Goal: Task Accomplishment & Management: Manage account settings

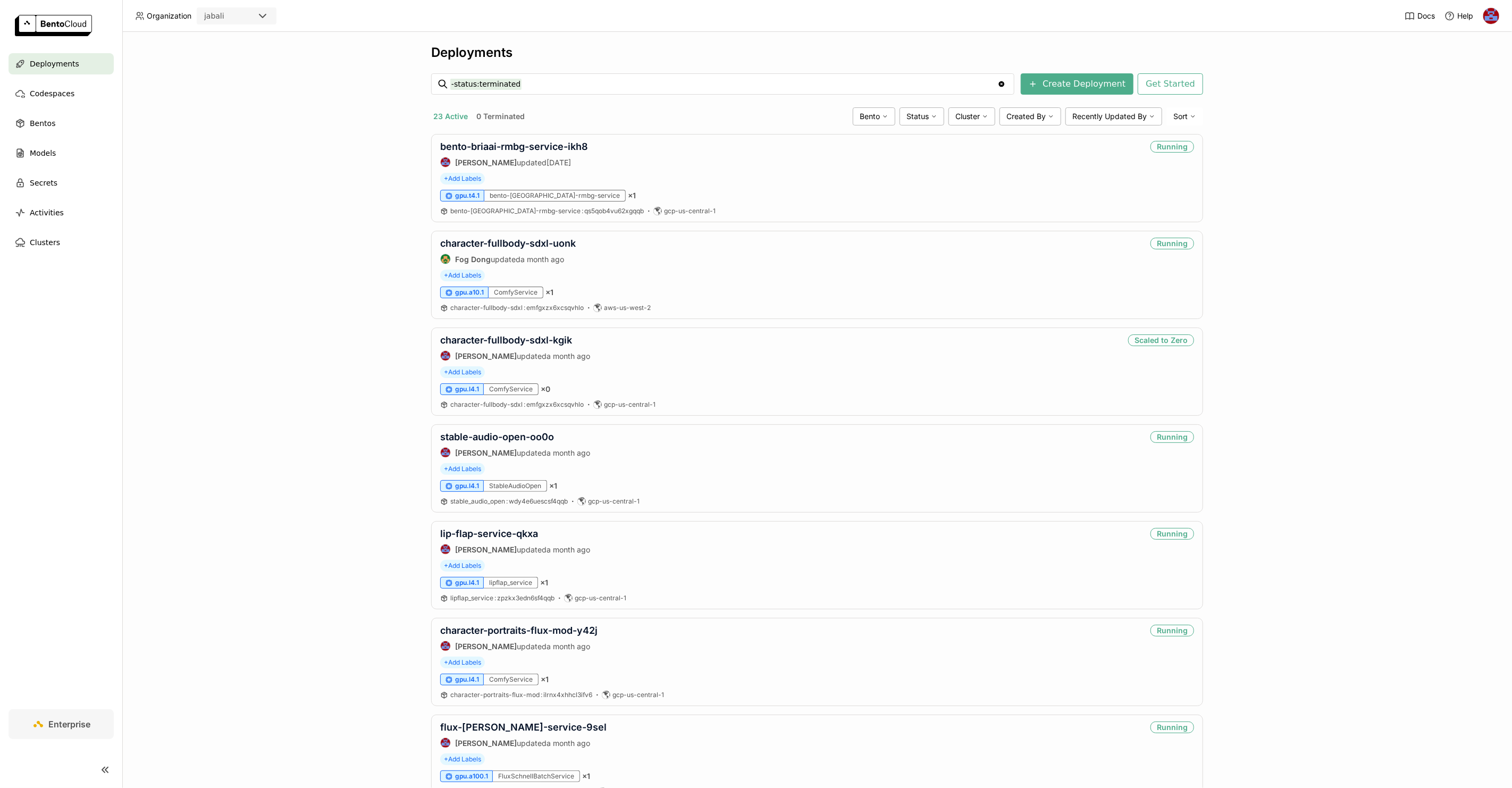
click at [373, 235] on div "Deployments -status:terminated -status:terminated Clear value Create Deployment…" at bounding box center [816, 409] width 1389 height 756
click at [912, 115] on span "Status" at bounding box center [917, 117] width 22 height 10
click at [859, 143] on div "Running" at bounding box center [880, 142] width 115 height 13
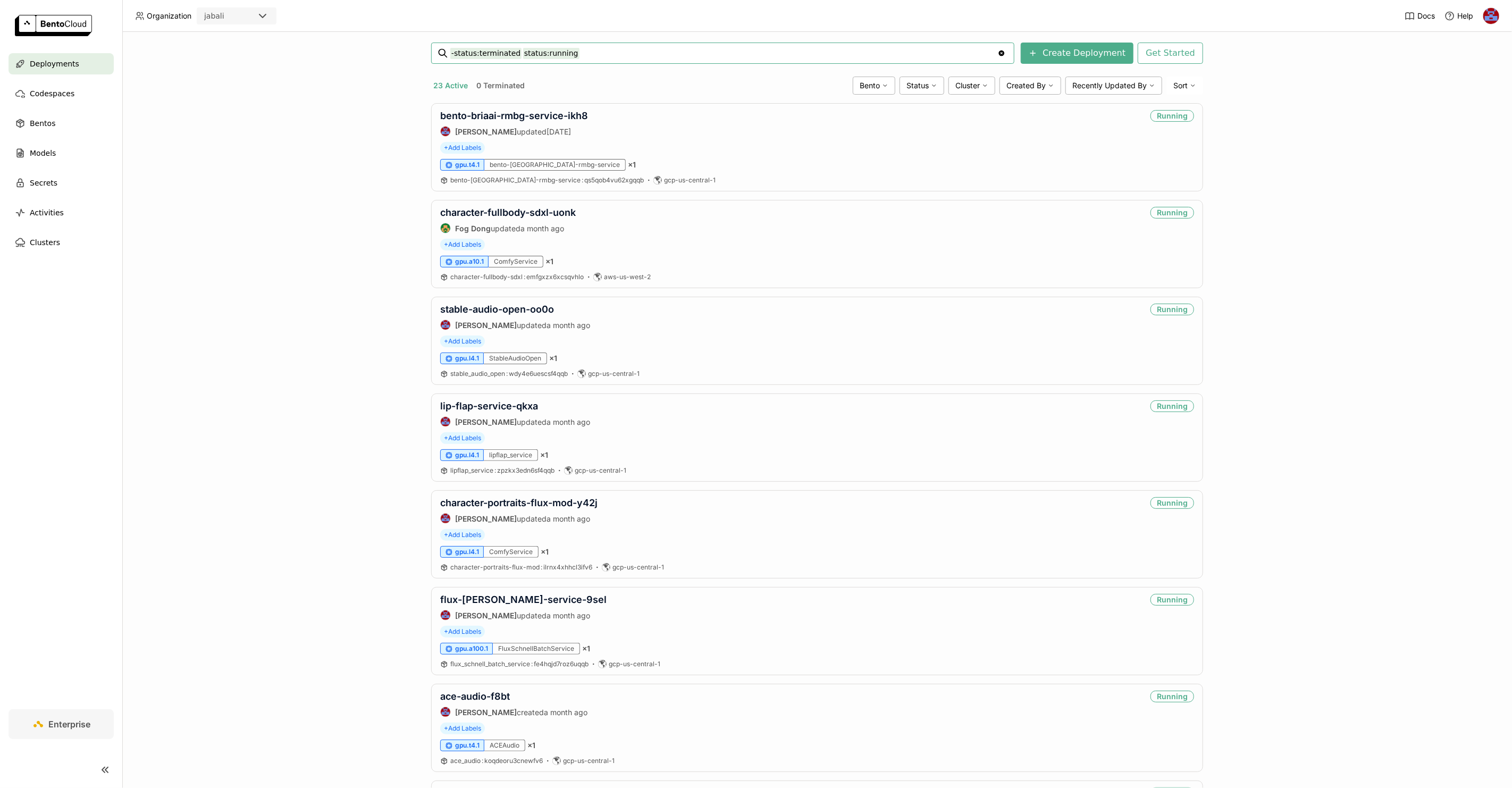
scroll to position [30, 0]
click at [531, 212] on link "character-fullbody-sdxl-uonk" at bounding box center [508, 213] width 136 height 11
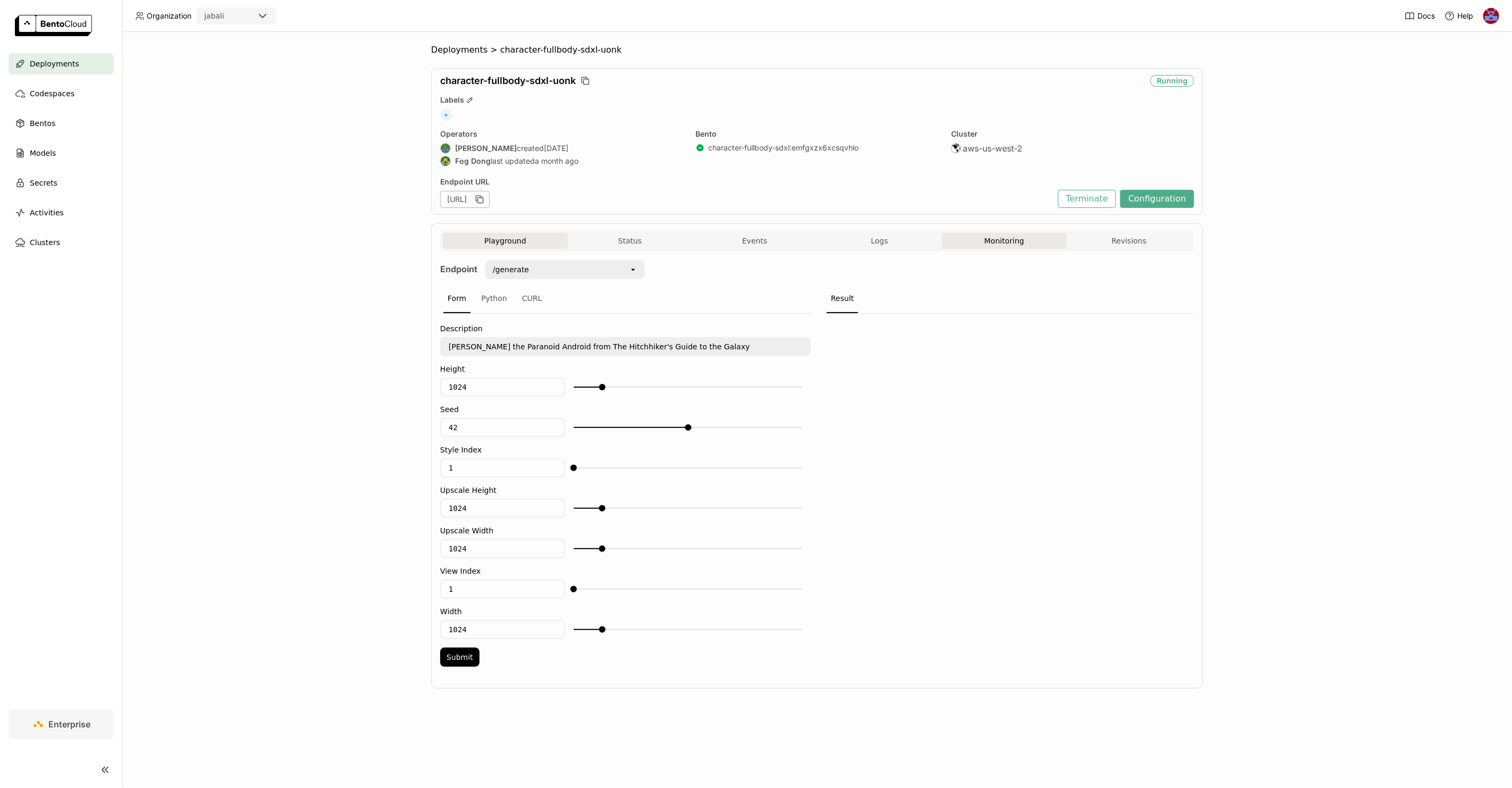
click at [995, 234] on button "Monitoring" at bounding box center [1004, 241] width 125 height 16
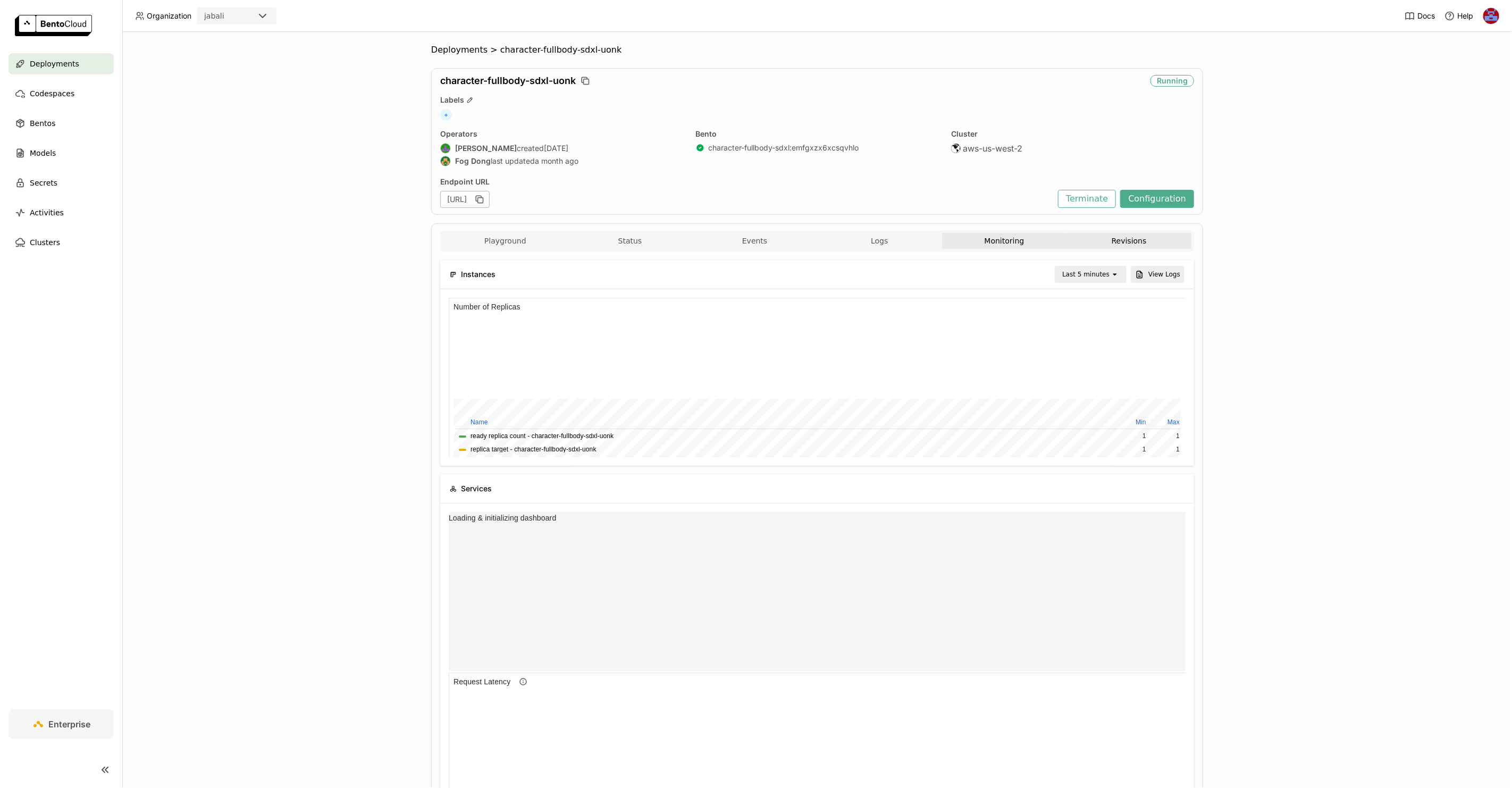
scroll to position [155, 732]
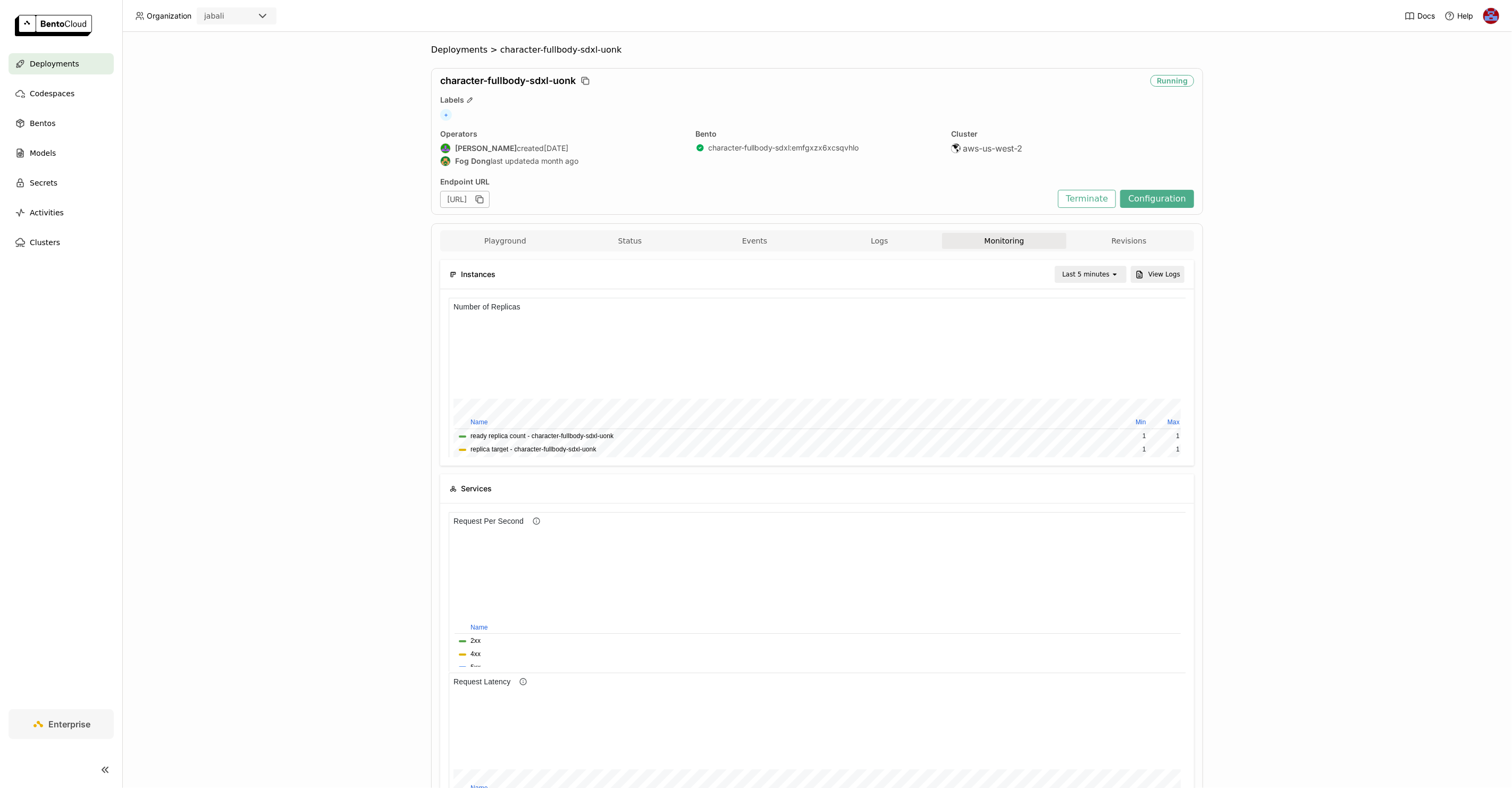
click at [1074, 273] on div "Last 5 minutes" at bounding box center [1085, 274] width 47 height 11
click at [1098, 394] on div "Last 1 day" at bounding box center [1089, 394] width 51 height 11
click at [1266, 387] on div "Deployments > character-fullbody-sdxl-uonk character-fullbody-sdxl-uonk Running…" at bounding box center [816, 409] width 1389 height 756
click at [1111, 275] on icon "open" at bounding box center [1115, 274] width 9 height 9
click at [1102, 439] on div "Last 3 day" at bounding box center [1096, 449] width 38 height 21
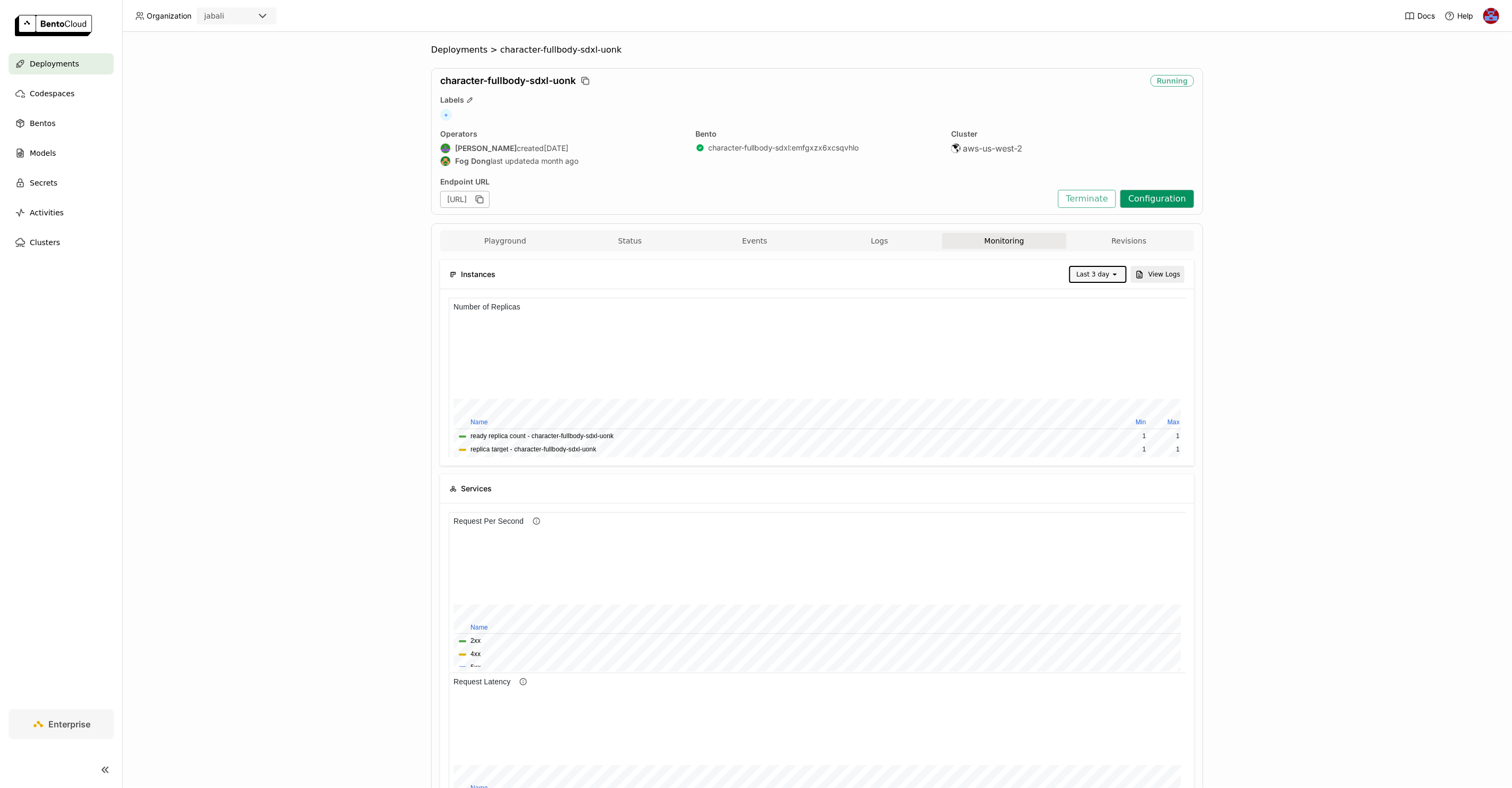
click at [1143, 193] on button "Configuration" at bounding box center [1156, 199] width 74 height 18
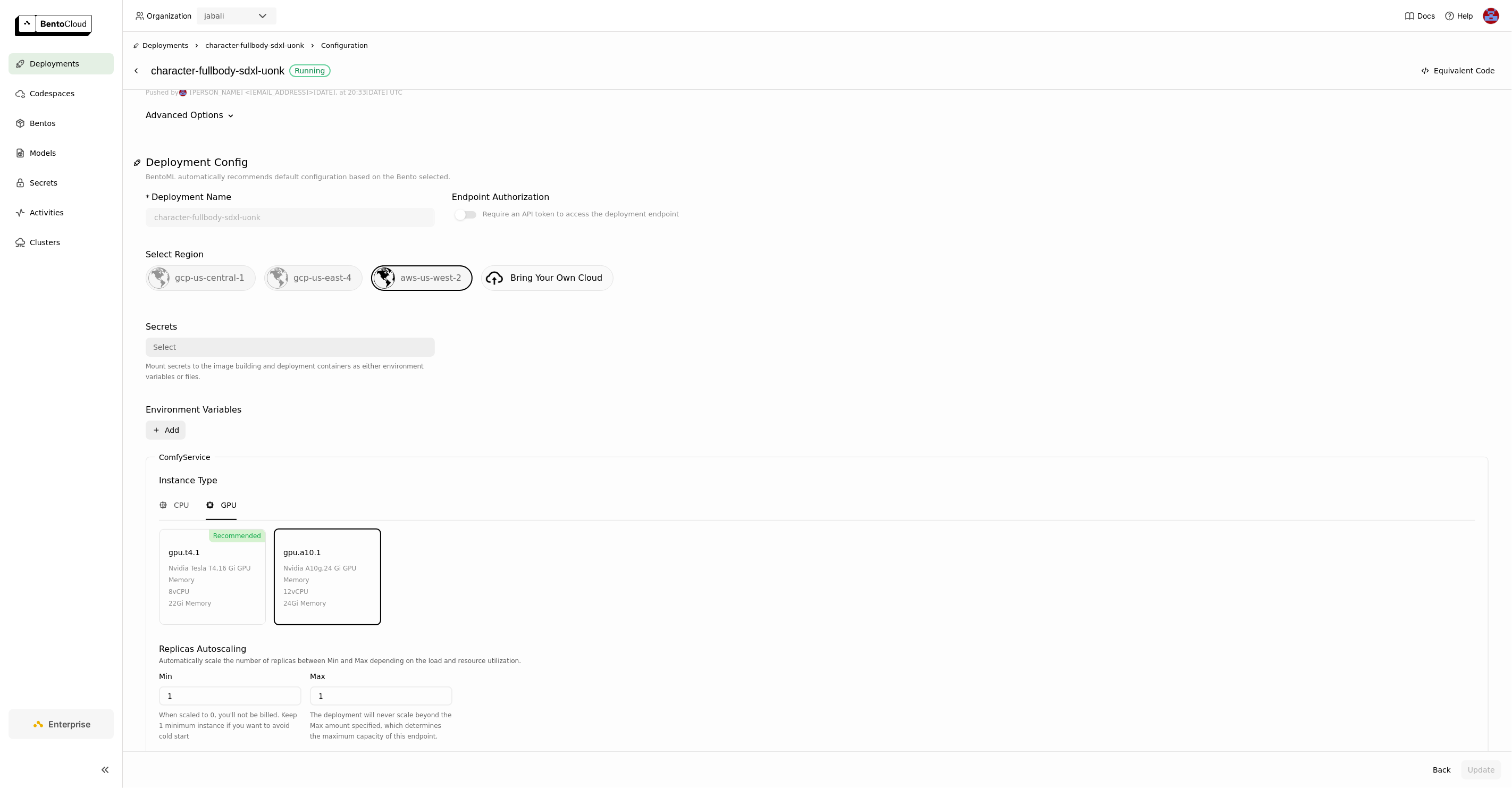
scroll to position [227, 0]
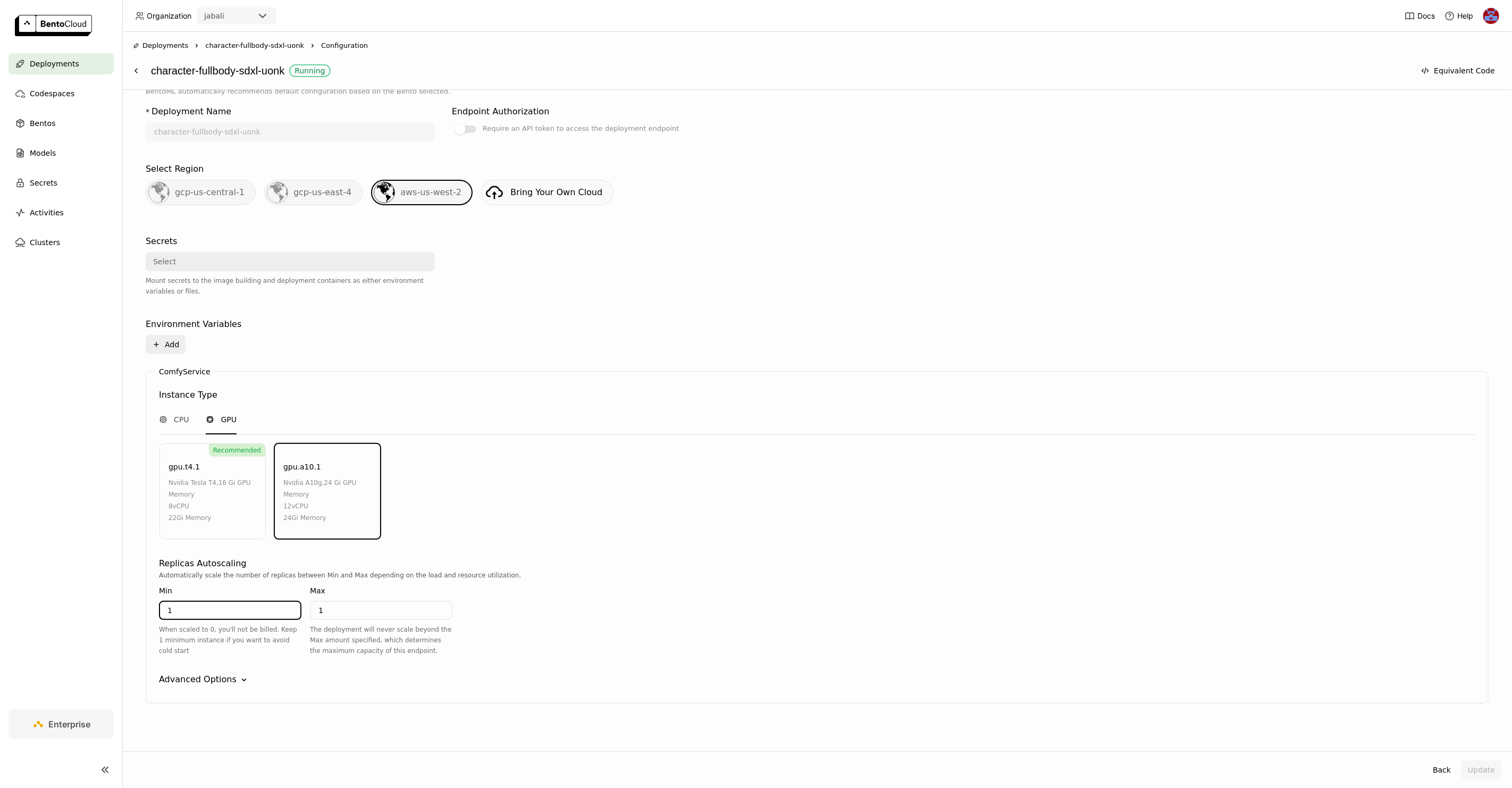
click at [244, 609] on input "1" at bounding box center [230, 610] width 141 height 17
type input "0"
click at [209, 673] on div "Advanced Options" at bounding box center [198, 679] width 78 height 13
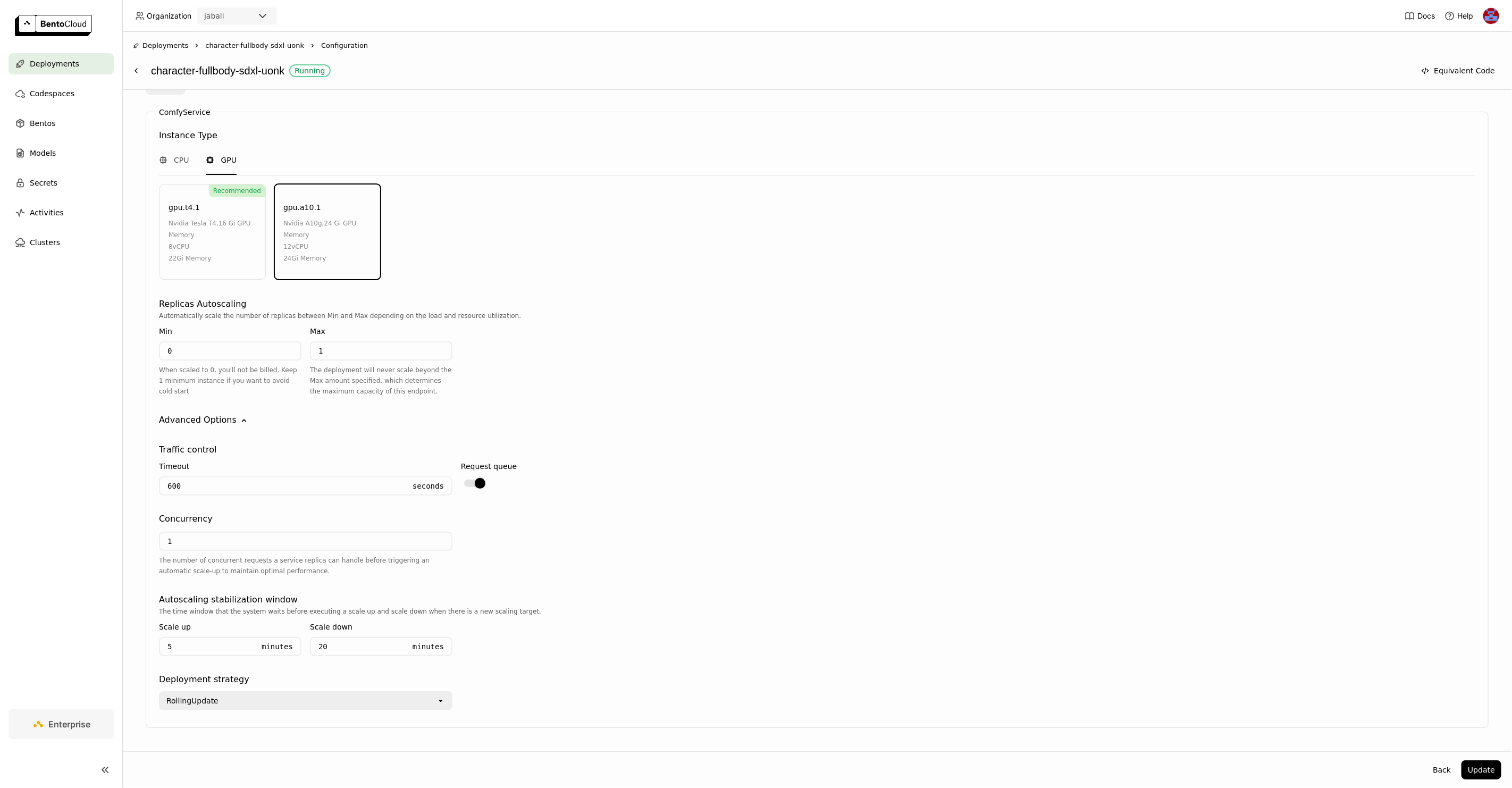
scroll to position [507, 0]
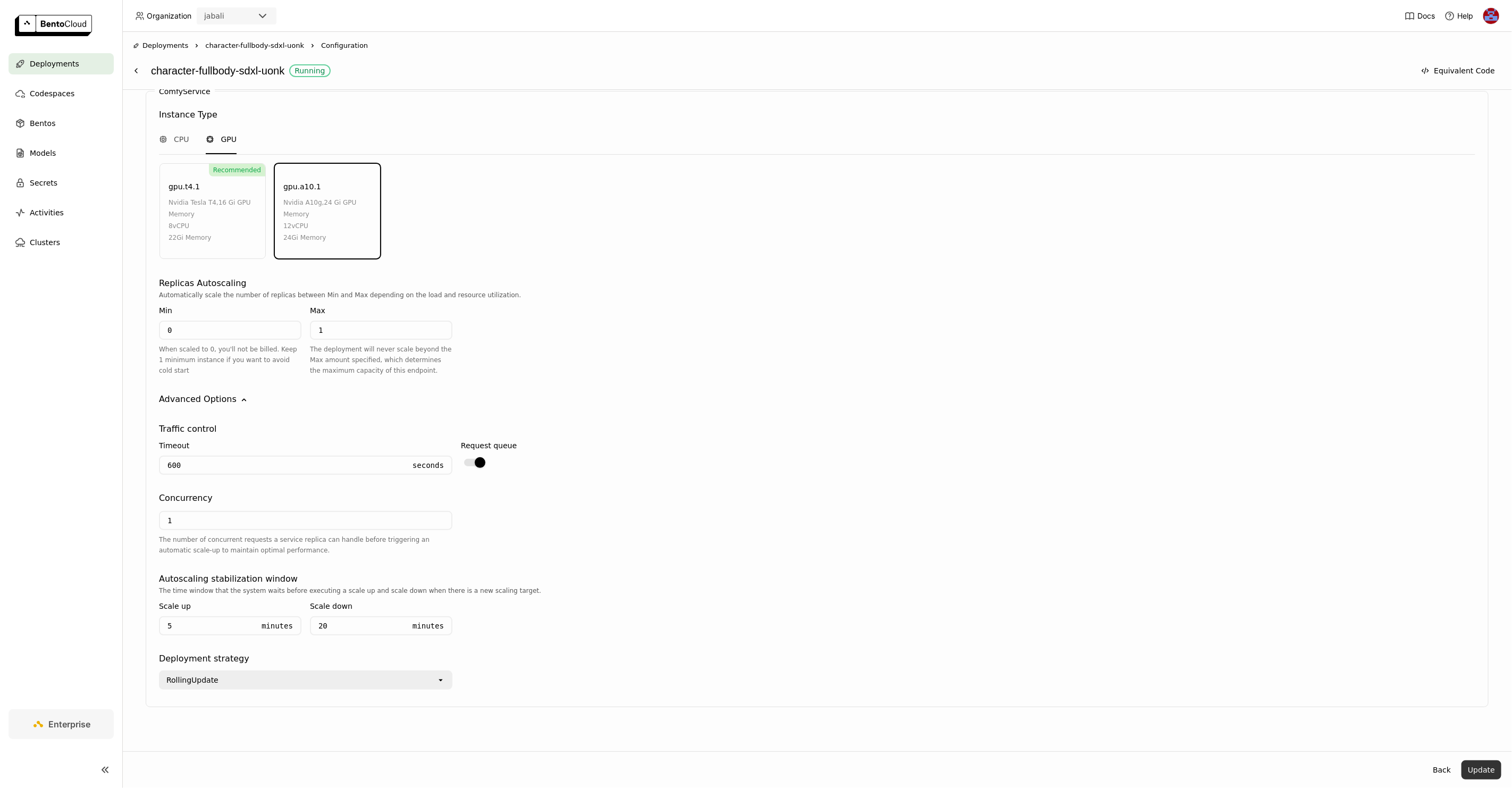
click at [1491, 764] on button "Update" at bounding box center [1481, 769] width 40 height 19
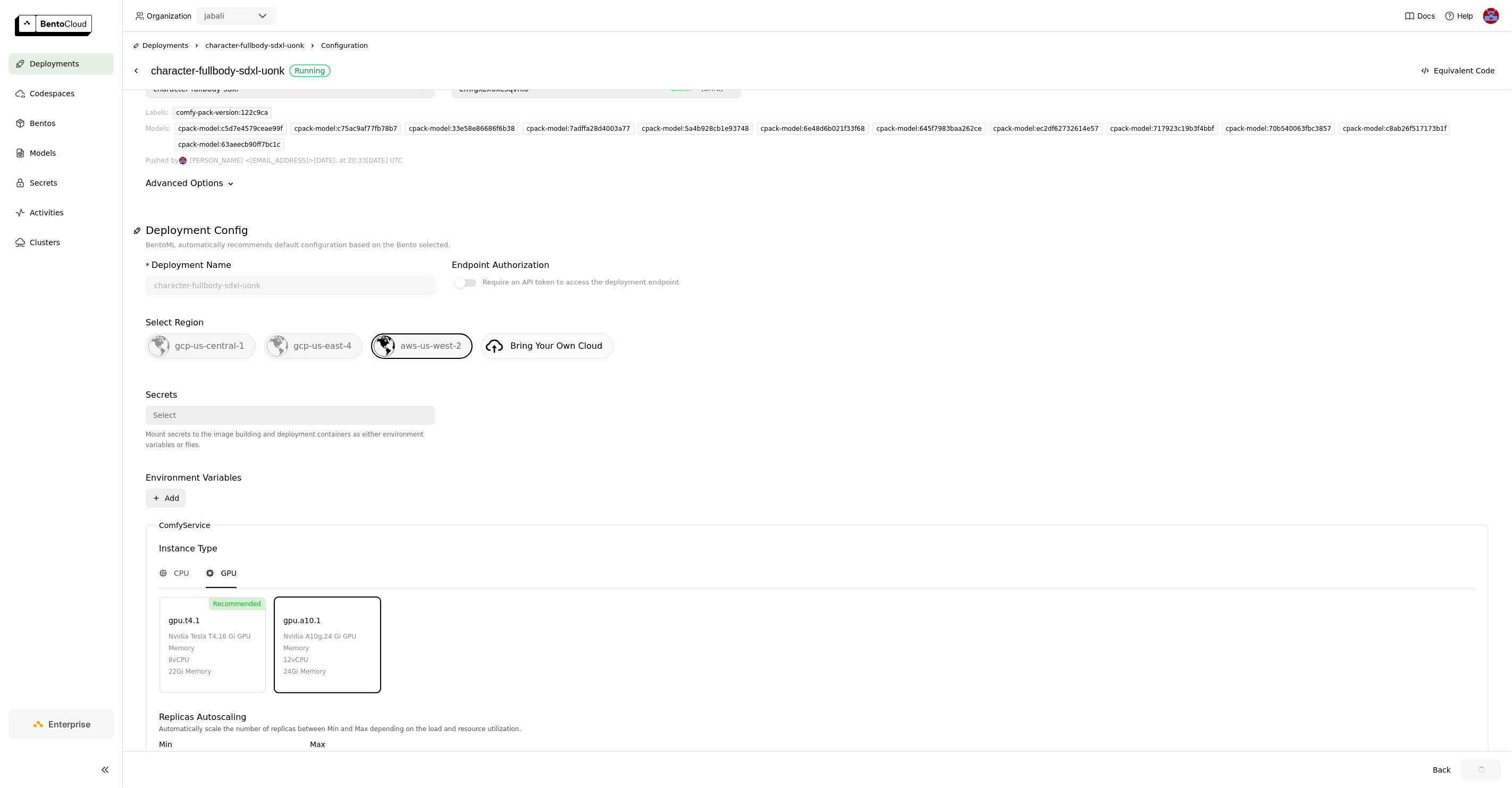
scroll to position [0, 0]
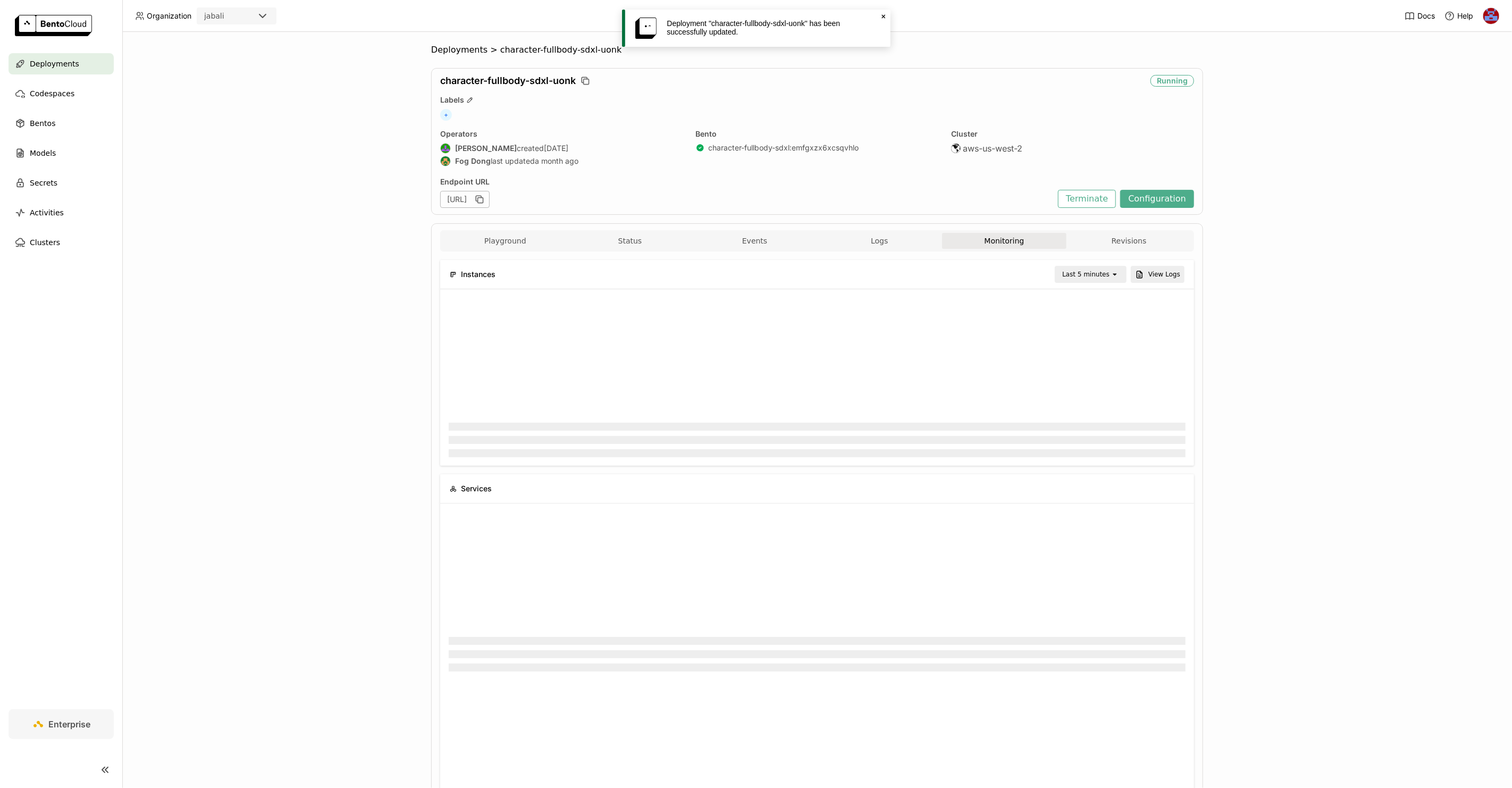
click at [944, 508] on div at bounding box center [817, 752] width 754 height 497
click at [363, 315] on div "Deployments > character-fullbody-sdxl-uonk character-fullbody-sdxl-uonk Scaled …" at bounding box center [816, 409] width 1389 height 756
